Goal: Task Accomplishment & Management: Use online tool/utility

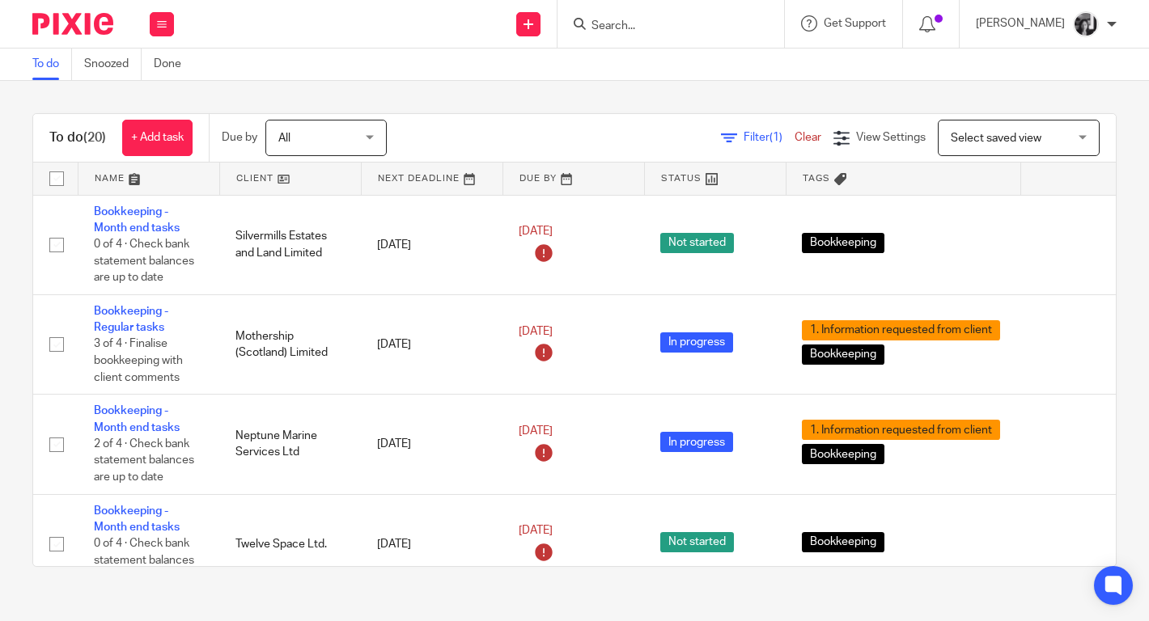
click at [769, 138] on span "(1)" at bounding box center [775, 137] width 13 height 11
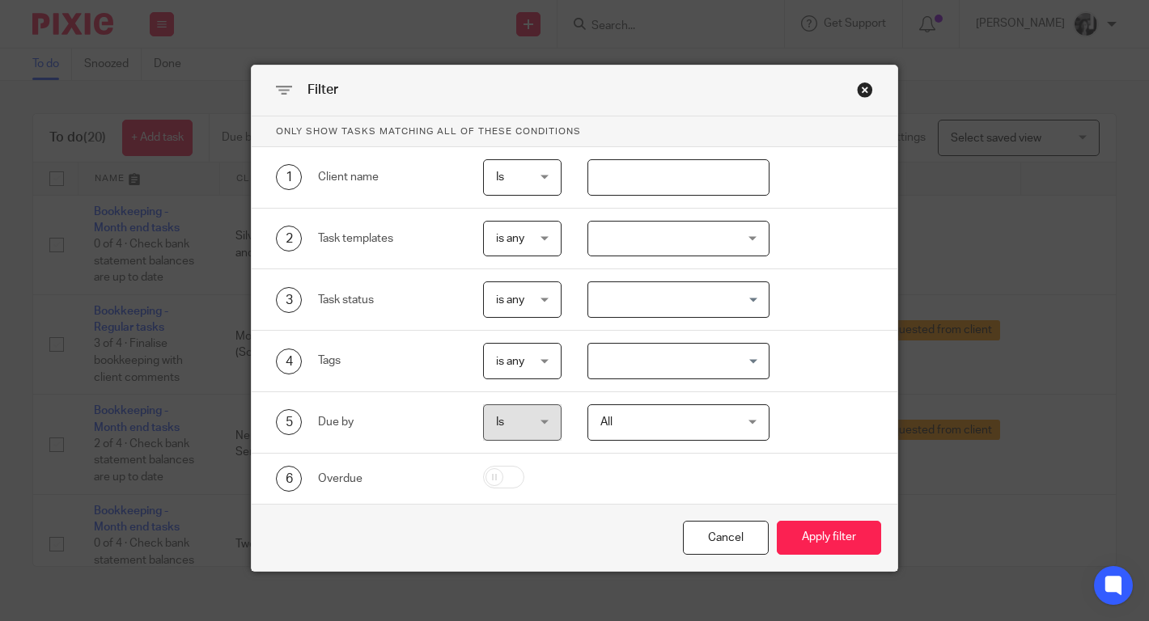
click at [703, 167] on input "text" at bounding box center [678, 177] width 182 height 36
type input "king"
click at [777, 521] on button "Apply filter" at bounding box center [829, 538] width 104 height 35
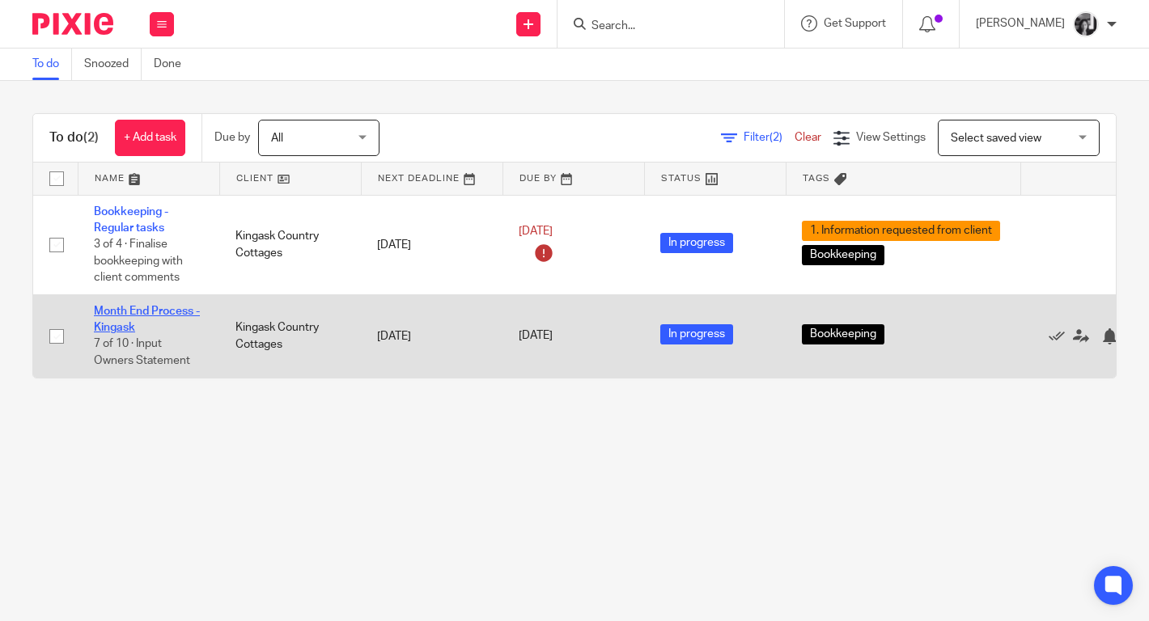
click at [155, 315] on link "Month End Process - Kingask" at bounding box center [147, 320] width 106 height 28
